Goal: Find specific page/section: Find specific page/section

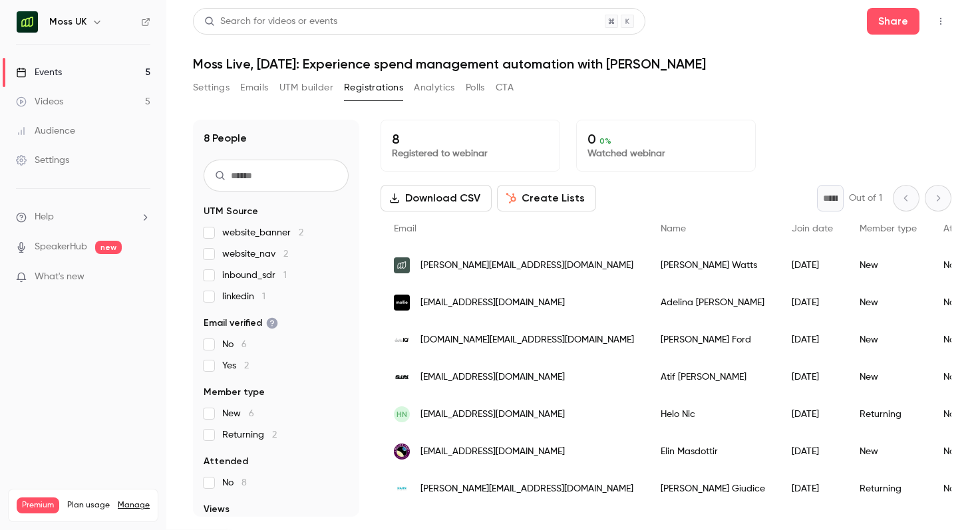
click at [99, 23] on icon "button" at bounding box center [97, 22] width 11 height 11
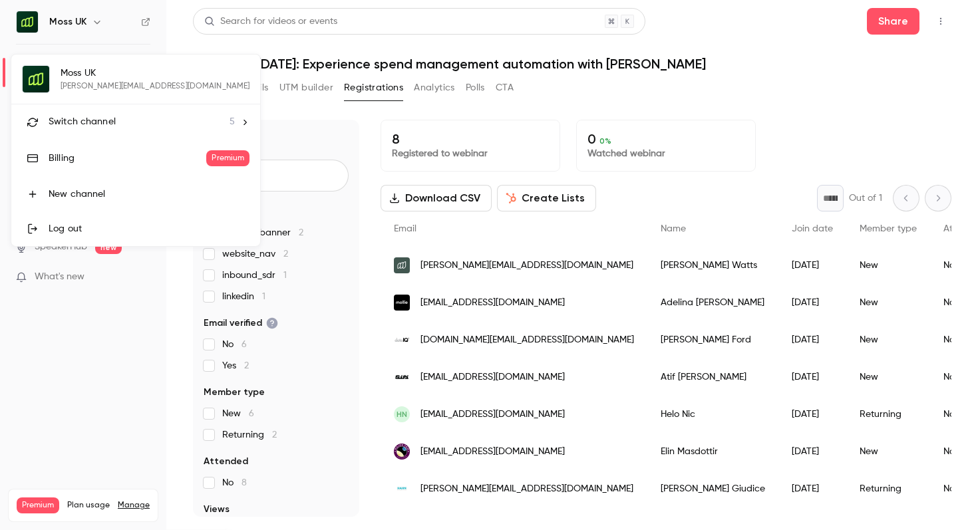
click at [86, 116] on span "Switch channel" at bounding box center [82, 122] width 67 height 14
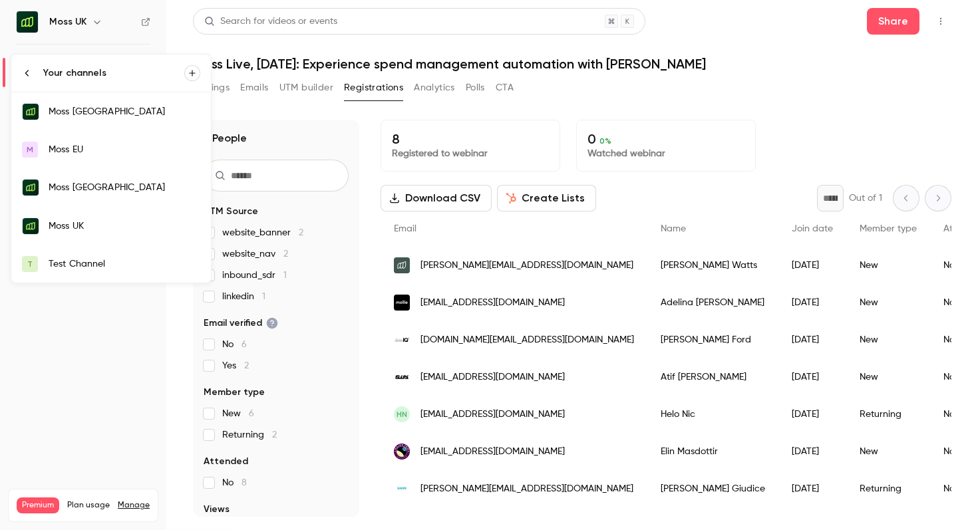
click at [110, 116] on div "Moss [GEOGRAPHIC_DATA]" at bounding box center [125, 111] width 152 height 13
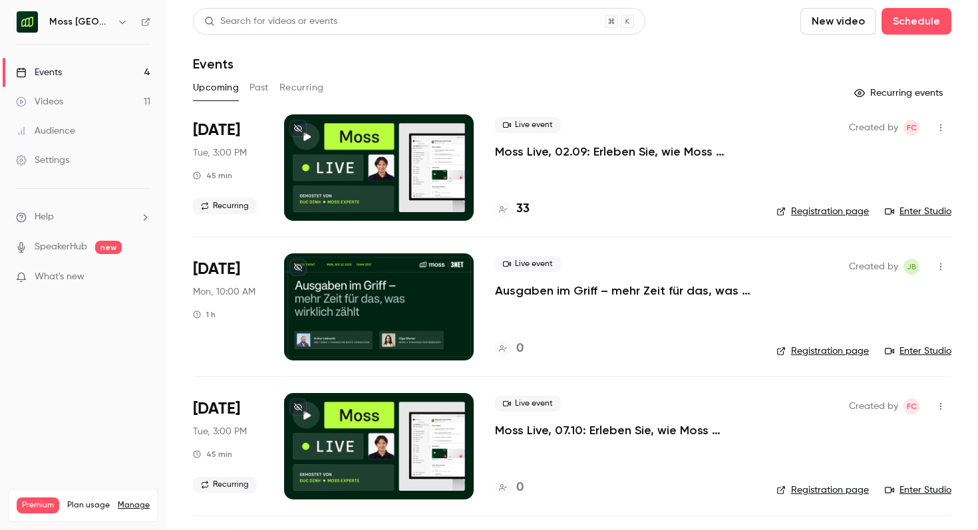
click at [527, 204] on h4 "33" at bounding box center [522, 209] width 13 height 18
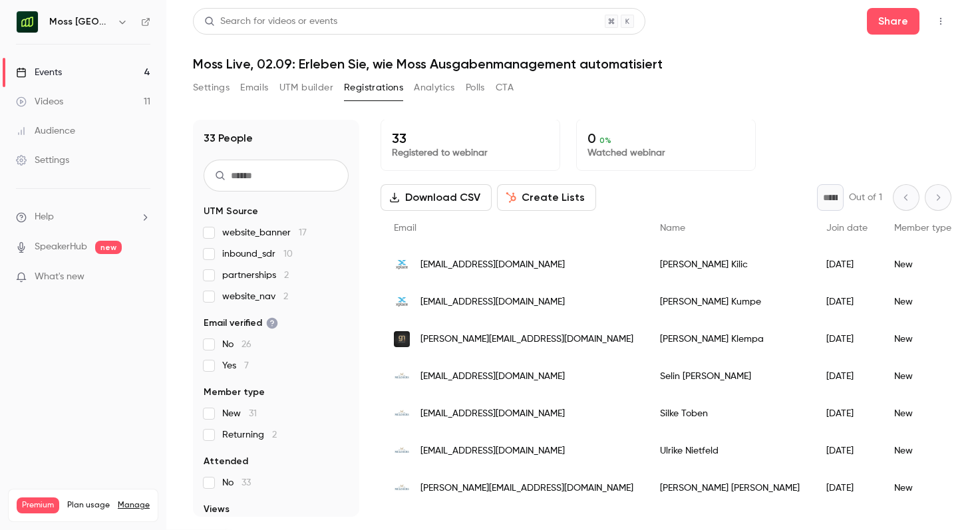
click at [474, 96] on button "Polls" at bounding box center [475, 87] width 19 height 21
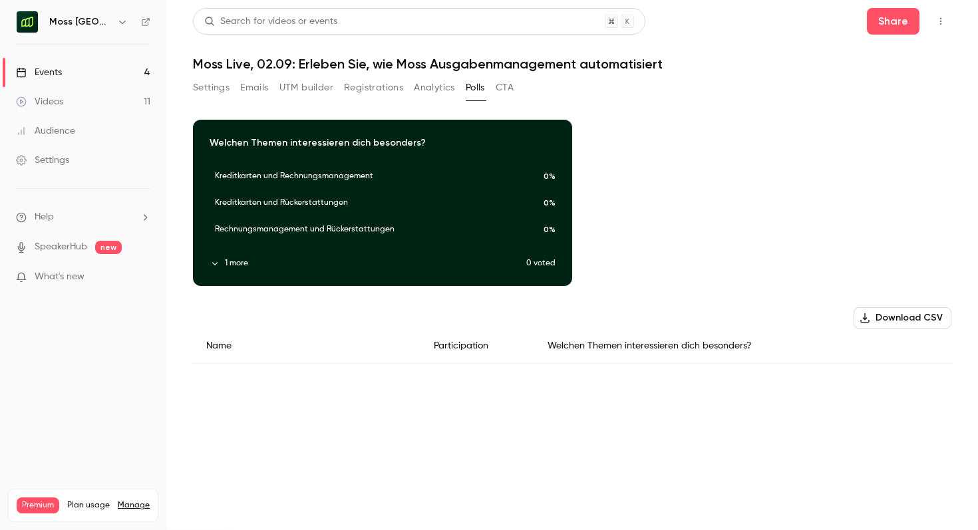
click at [213, 265] on icon "button" at bounding box center [214, 263] width 9 height 9
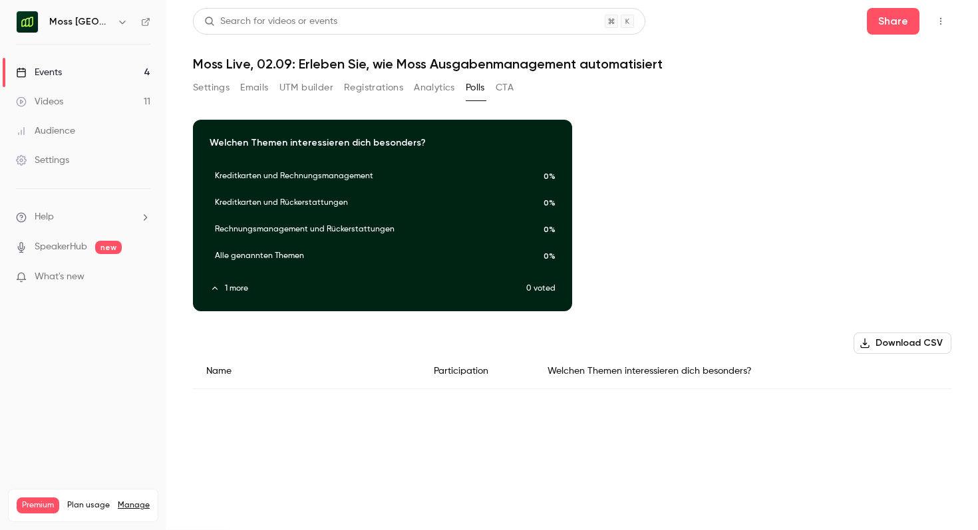
click at [933, 25] on button "button" at bounding box center [940, 21] width 21 height 21
click at [893, 96] on div "Enter Studio" at bounding box center [889, 89] width 101 height 13
click at [56, 77] on div "Events" at bounding box center [39, 72] width 46 height 13
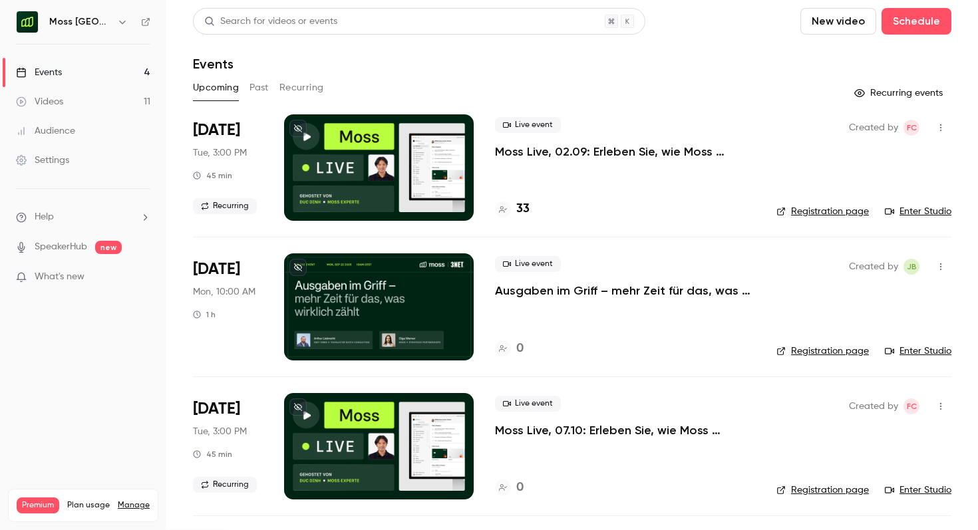
click at [518, 214] on h4 "33" at bounding box center [522, 209] width 13 height 18
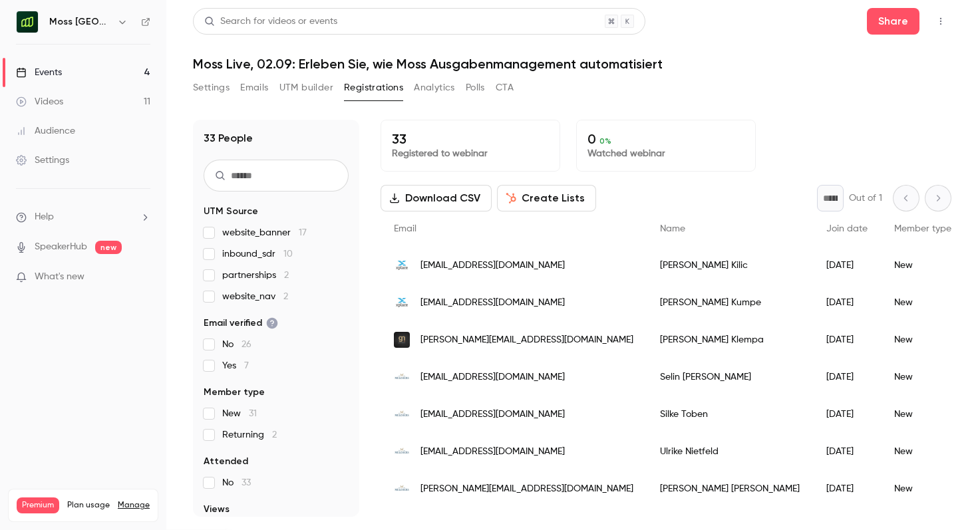
scroll to position [309, 0]
